Goal: Use online tool/utility: Utilize a website feature to perform a specific function

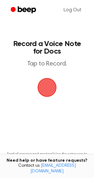
click at [47, 89] on span "button" at bounding box center [46, 87] width 23 height 23
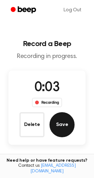
click at [56, 122] on button "Save" at bounding box center [62, 124] width 25 height 25
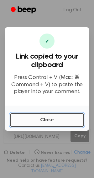
click at [45, 122] on button "Close" at bounding box center [47, 120] width 74 height 14
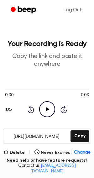
drag, startPoint x: 64, startPoint y: 135, endPoint x: 0, endPoint y: 136, distance: 63.7
click at [0, 136] on main "Your Recording is Ready Copy the link and paste it anywhere 0:00 0:03 Your brow…" at bounding box center [47, 133] width 94 height 266
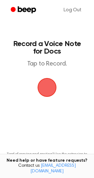
click at [49, 88] on span "button" at bounding box center [47, 87] width 19 height 19
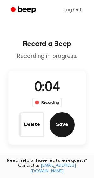
click at [62, 123] on button "Save" at bounding box center [62, 124] width 25 height 25
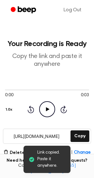
drag, startPoint x: 10, startPoint y: 137, endPoint x: 66, endPoint y: 132, distance: 56.1
click at [66, 132] on input "https://beep.audio/4nwI9pc" at bounding box center [36, 136] width 66 height 14
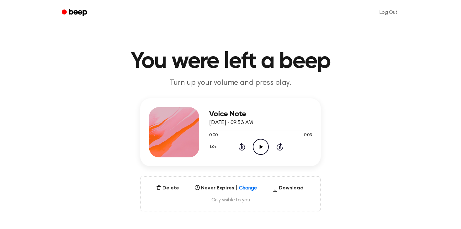
click at [261, 144] on icon "Play Audio" at bounding box center [261, 147] width 16 height 16
click at [261, 144] on icon "Pause Audio" at bounding box center [261, 147] width 16 height 16
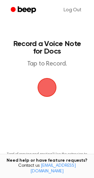
click at [46, 90] on span "button" at bounding box center [47, 88] width 18 height 18
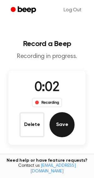
click at [65, 126] on button "Save" at bounding box center [62, 124] width 25 height 25
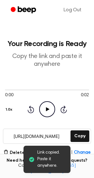
drag, startPoint x: 65, startPoint y: 136, endPoint x: 3, endPoint y: 136, distance: 62.4
click at [3, 136] on main "Link copied. Paste it anywhere. Your Recording is Ready Copy the link and paste…" at bounding box center [47, 133] width 94 height 266
